Goal: Use online tool/utility: Utilize a website feature to perform a specific function

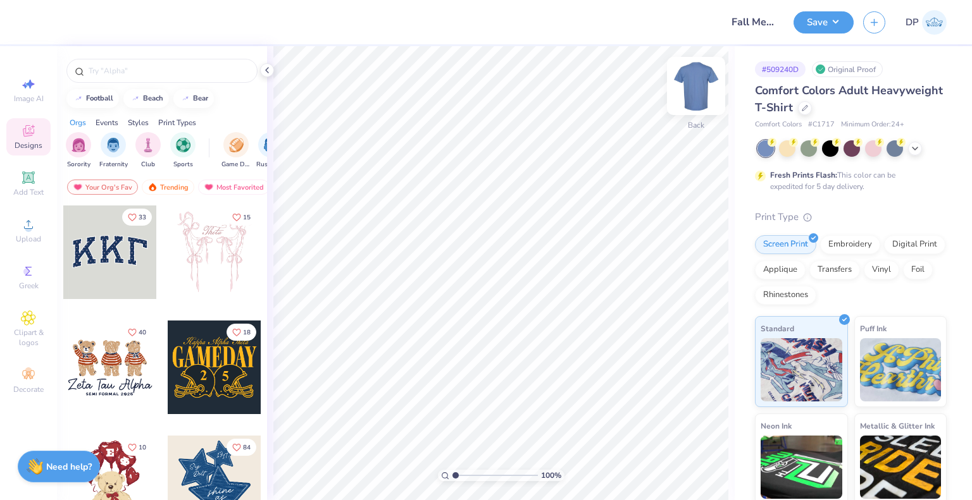
click at [690, 92] on img at bounding box center [696, 86] width 51 height 51
click at [28, 239] on span "Upload" at bounding box center [28, 239] width 25 height 10
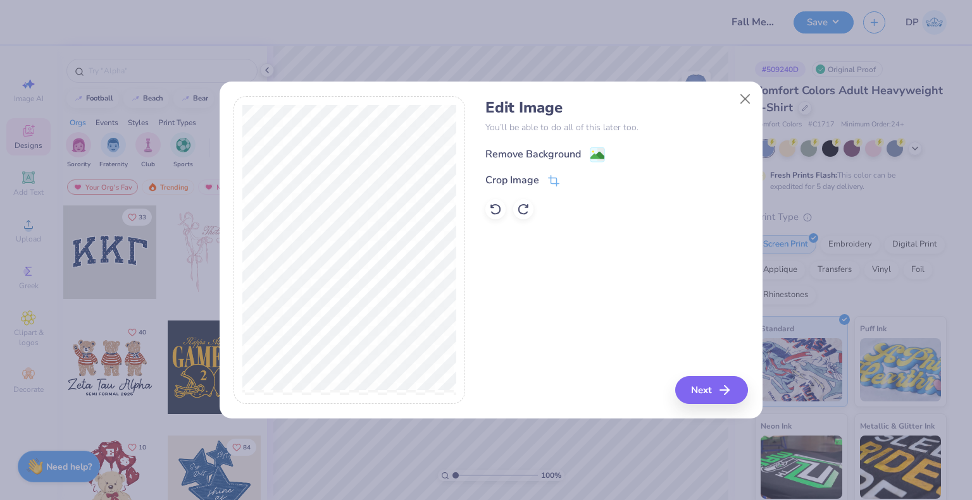
click at [528, 152] on div "Remove Background" at bounding box center [533, 154] width 96 height 15
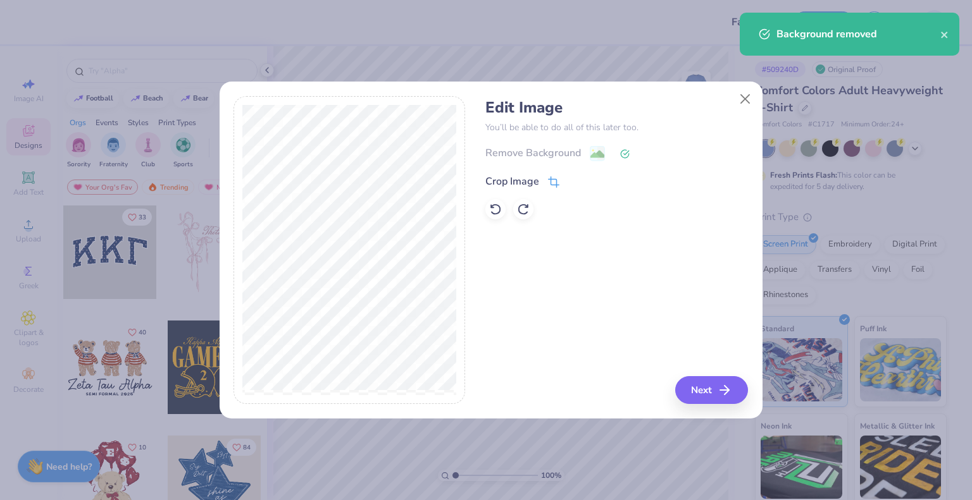
click at [549, 177] on icon at bounding box center [553, 182] width 11 height 11
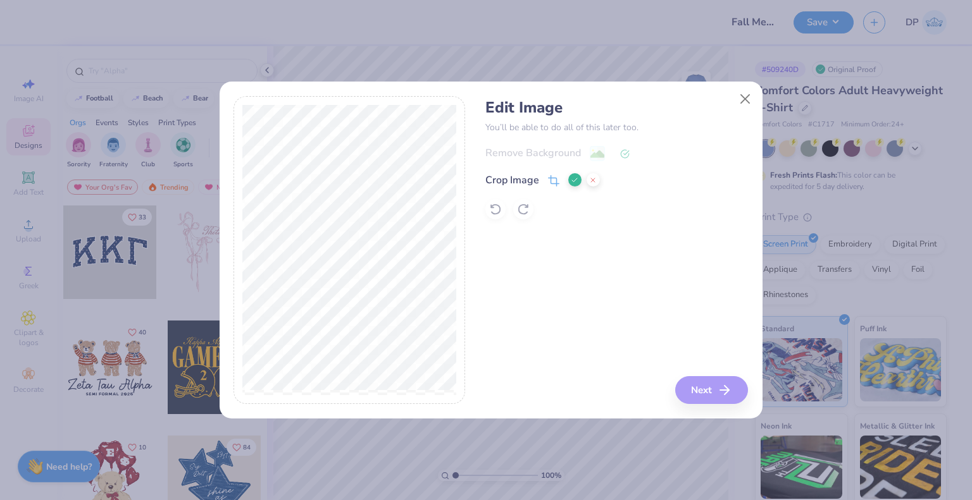
click at [574, 180] on polyline at bounding box center [574, 180] width 5 height 4
click at [621, 154] on icon at bounding box center [624, 153] width 9 height 9
click at [736, 108] on button "Close" at bounding box center [745, 99] width 24 height 24
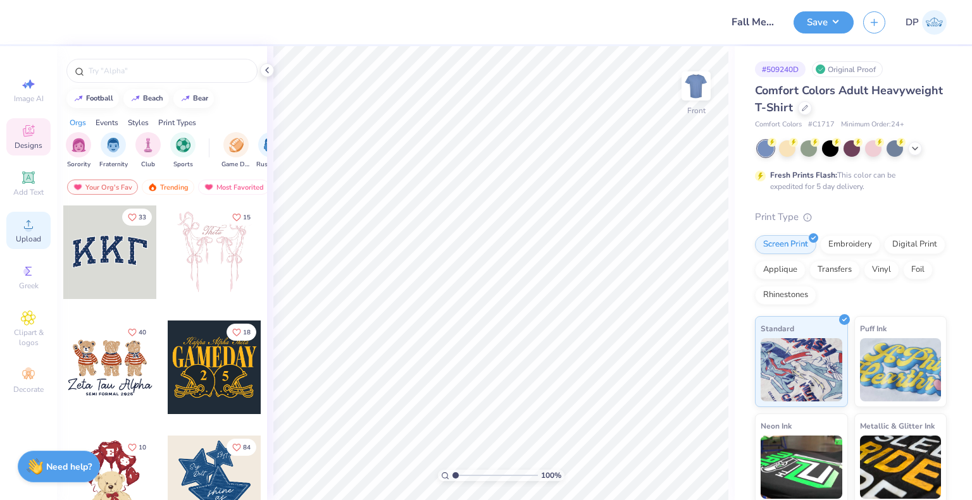
click at [22, 238] on span "Upload" at bounding box center [28, 239] width 25 height 10
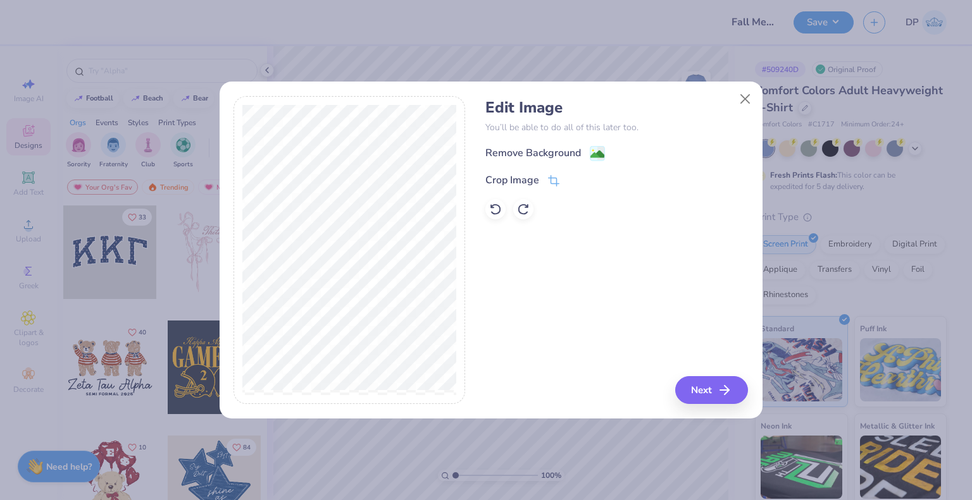
click at [509, 170] on div "Remove Background Crop Image" at bounding box center [616, 183] width 263 height 74
click at [508, 174] on div "Crop Image" at bounding box center [512, 181] width 54 height 15
click at [573, 177] on icon at bounding box center [575, 181] width 8 height 8
click at [546, 151] on div "Remove Background" at bounding box center [533, 154] width 96 height 15
click at [736, 100] on button "Close" at bounding box center [745, 99] width 24 height 24
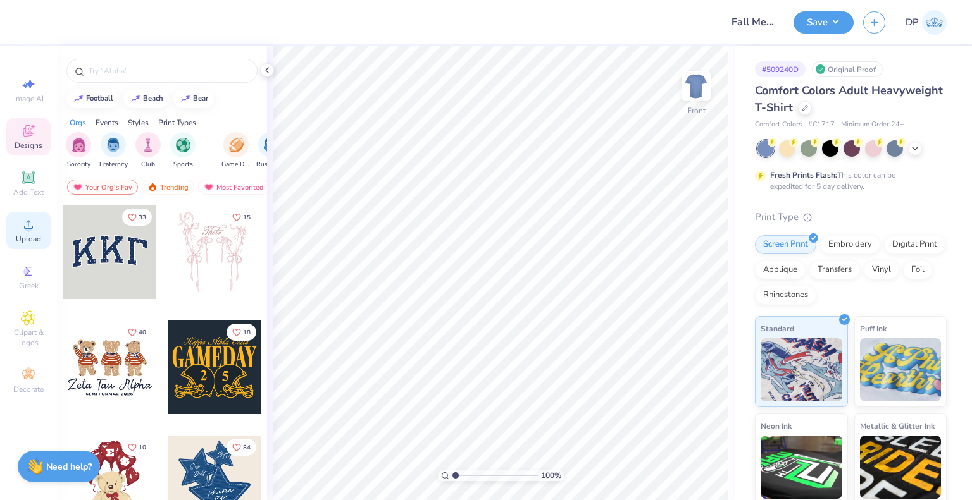
click at [37, 234] on span "Upload" at bounding box center [28, 239] width 25 height 10
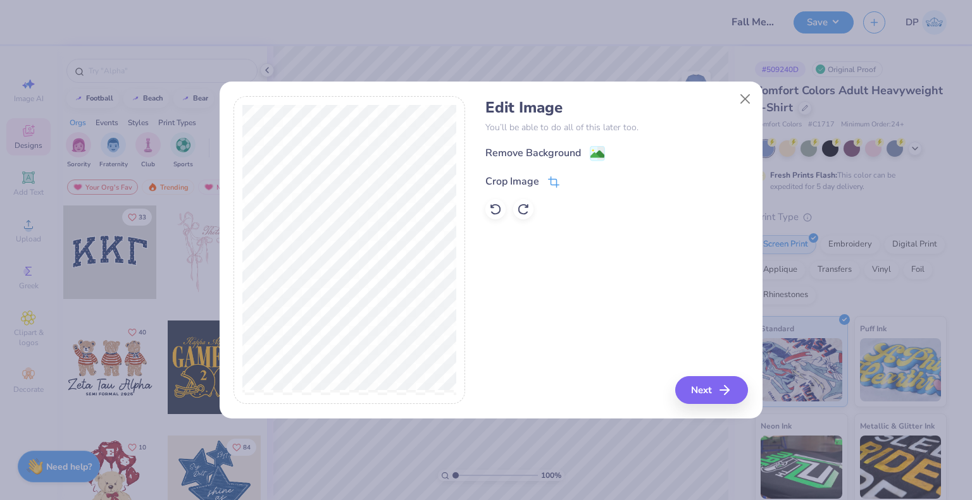
click at [512, 182] on div "Crop Image" at bounding box center [512, 181] width 54 height 15
click at [571, 174] on div at bounding box center [584, 180] width 32 height 15
drag, startPoint x: 576, startPoint y: 182, endPoint x: 648, endPoint y: 320, distance: 156.2
click at [576, 182] on icon at bounding box center [575, 181] width 8 height 8
click at [709, 393] on button "Next" at bounding box center [713, 390] width 73 height 28
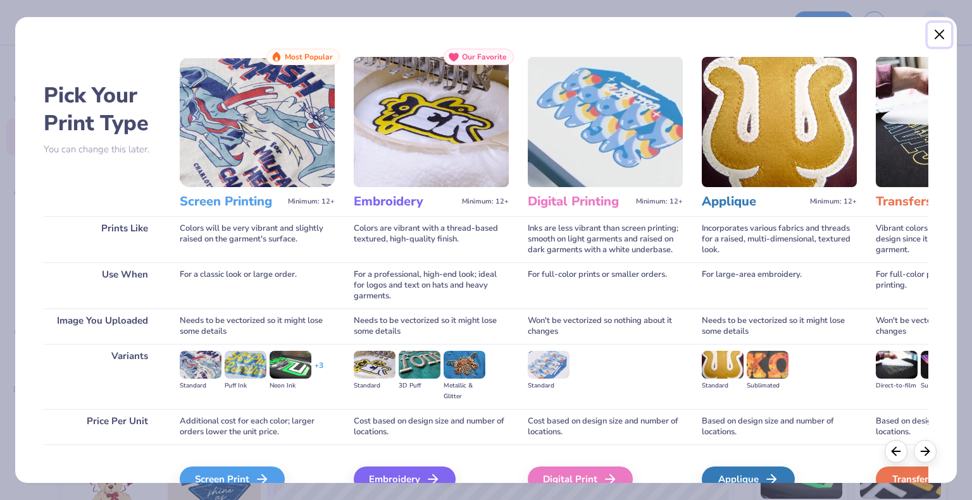
click at [945, 34] on button "Close" at bounding box center [939, 35] width 24 height 24
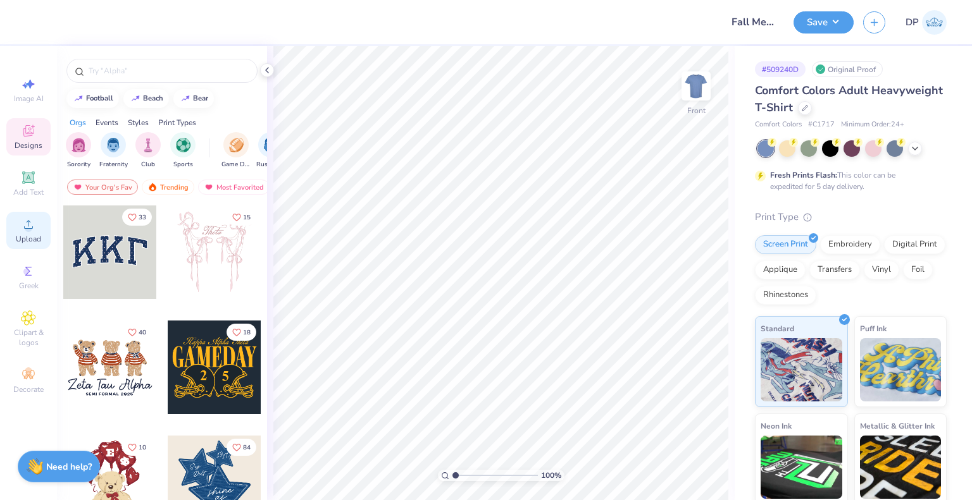
click at [26, 230] on circle at bounding box center [28, 228] width 7 height 7
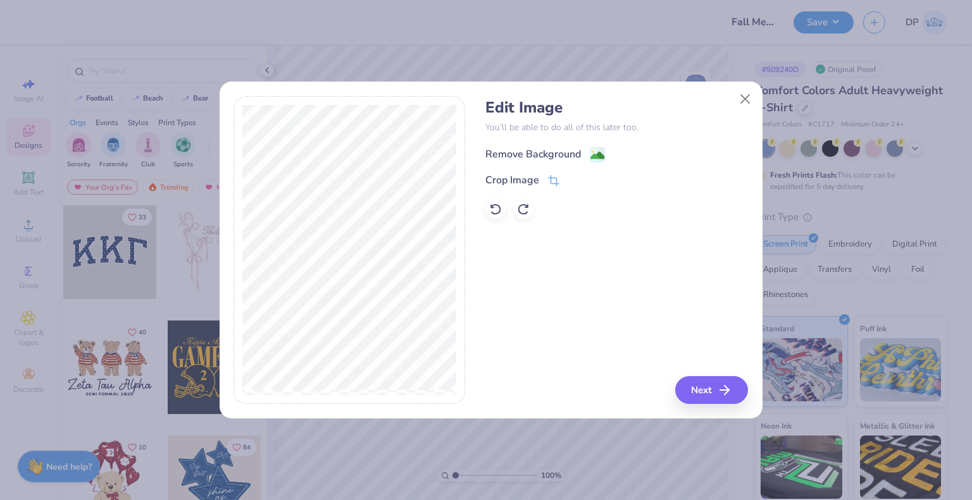
click at [554, 156] on div "Remove Background" at bounding box center [533, 154] width 96 height 15
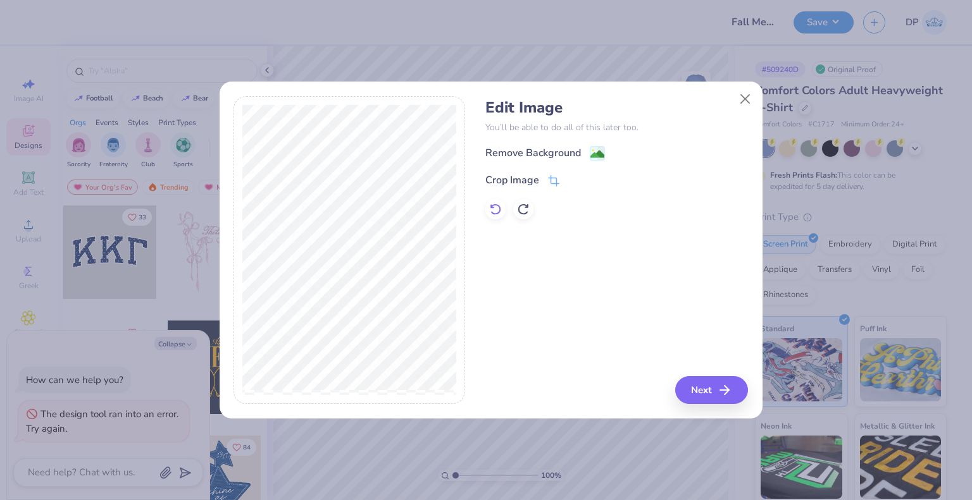
click at [495, 209] on icon at bounding box center [495, 209] width 13 height 13
click at [547, 180] on div "Crop Image" at bounding box center [522, 181] width 74 height 15
click at [574, 181] on icon at bounding box center [575, 181] width 8 height 8
click at [545, 156] on div "Remove Background" at bounding box center [533, 154] width 96 height 15
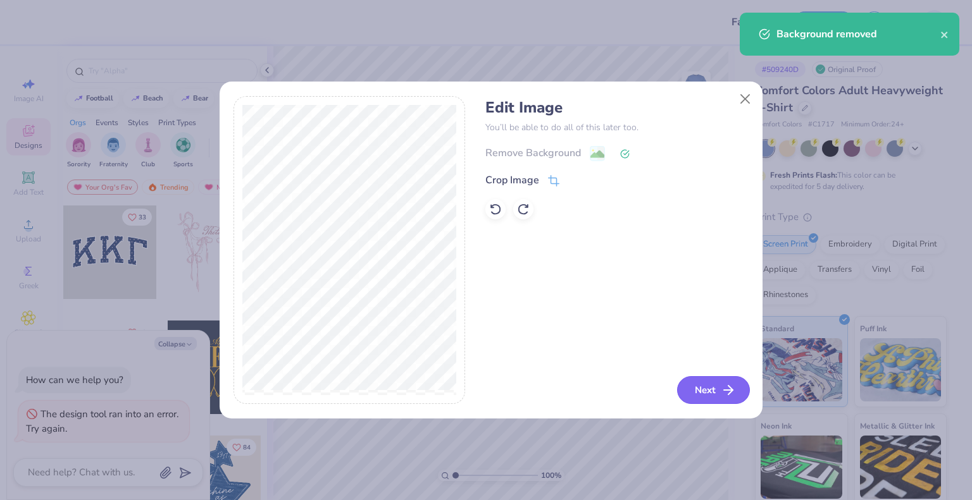
click at [704, 382] on button "Next" at bounding box center [713, 390] width 73 height 28
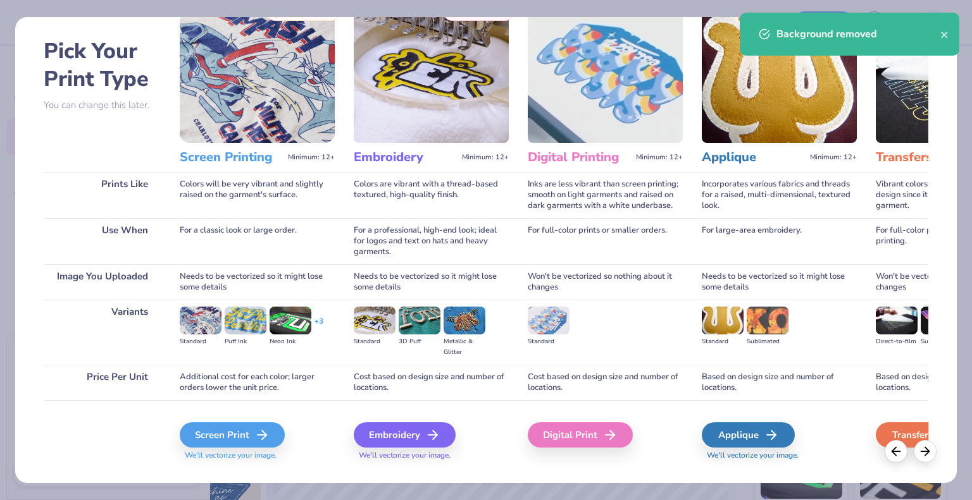
scroll to position [66, 0]
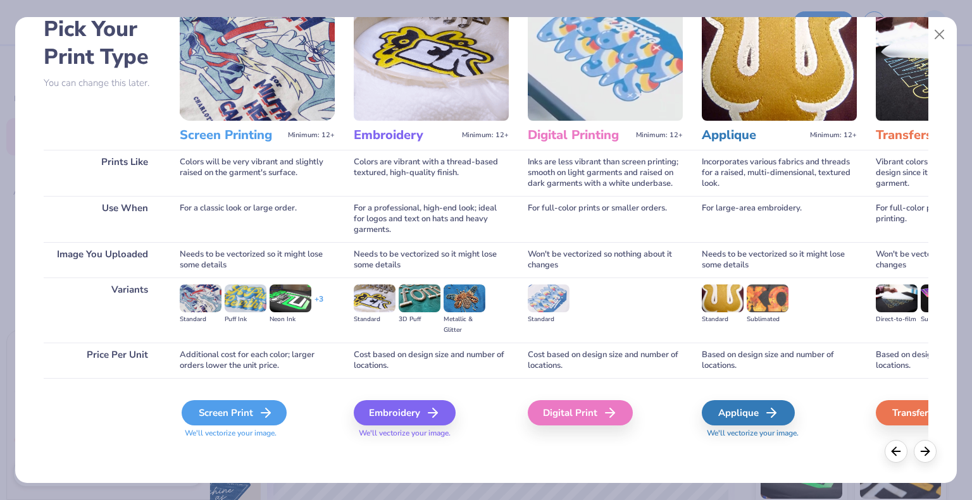
click at [263, 409] on icon at bounding box center [265, 413] width 15 height 15
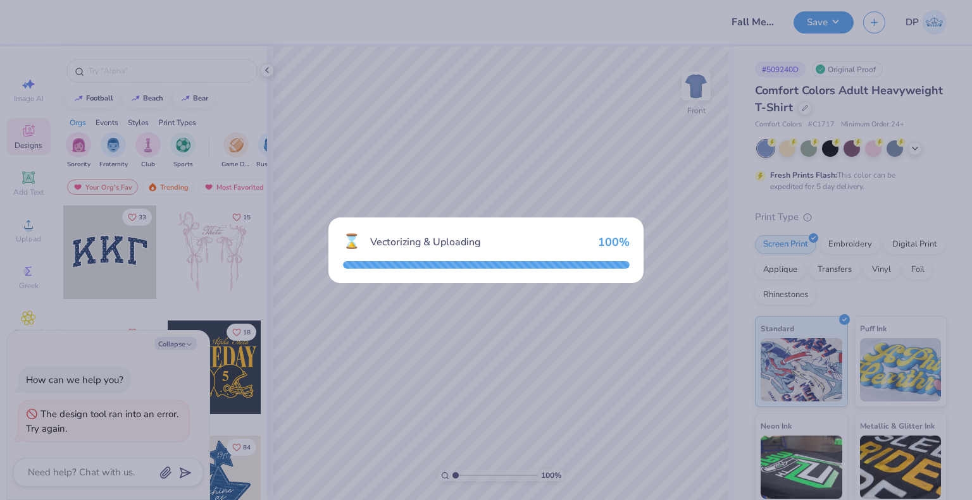
click at [595, 245] on div "⌛ Vectorizing & Uploading 100 %" at bounding box center [486, 242] width 287 height 21
type textarea "x"
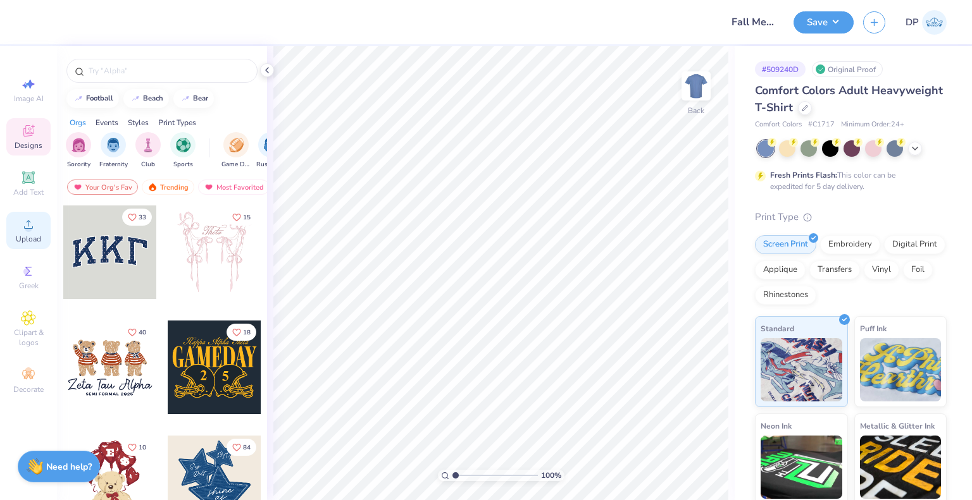
click at [17, 230] on div "Upload" at bounding box center [28, 230] width 44 height 37
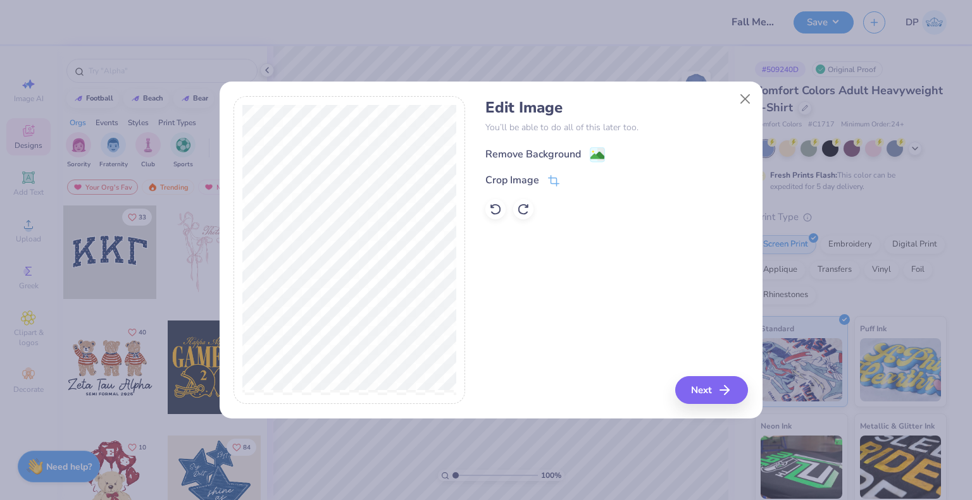
click at [554, 148] on div "Remove Background" at bounding box center [533, 154] width 96 height 15
click at [490, 209] on icon at bounding box center [495, 209] width 13 height 13
click at [707, 389] on button "Next" at bounding box center [713, 390] width 73 height 28
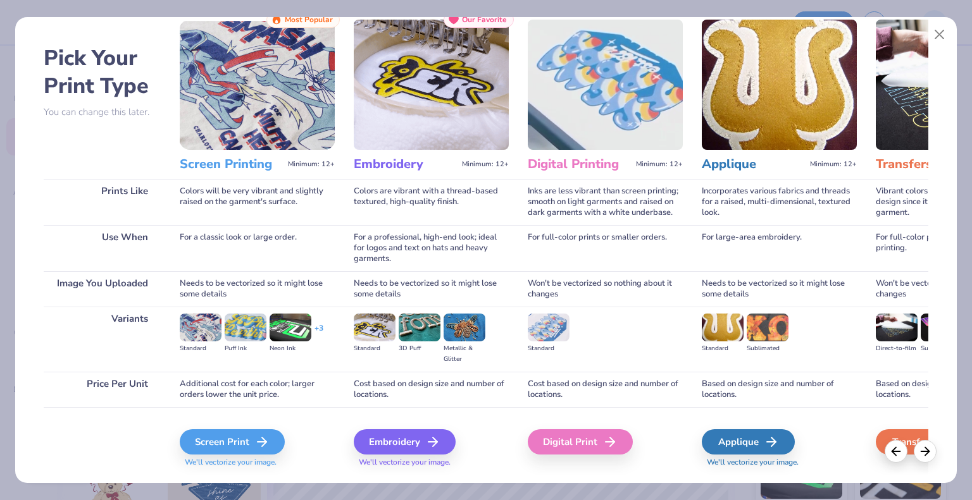
scroll to position [66, 0]
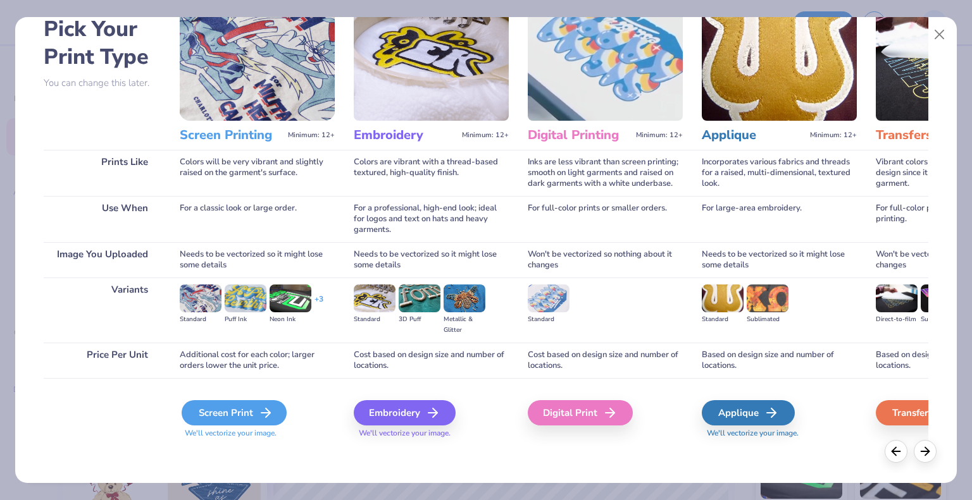
click at [264, 416] on icon at bounding box center [265, 413] width 15 height 15
